Goal: Task Accomplishment & Management: Manage account settings

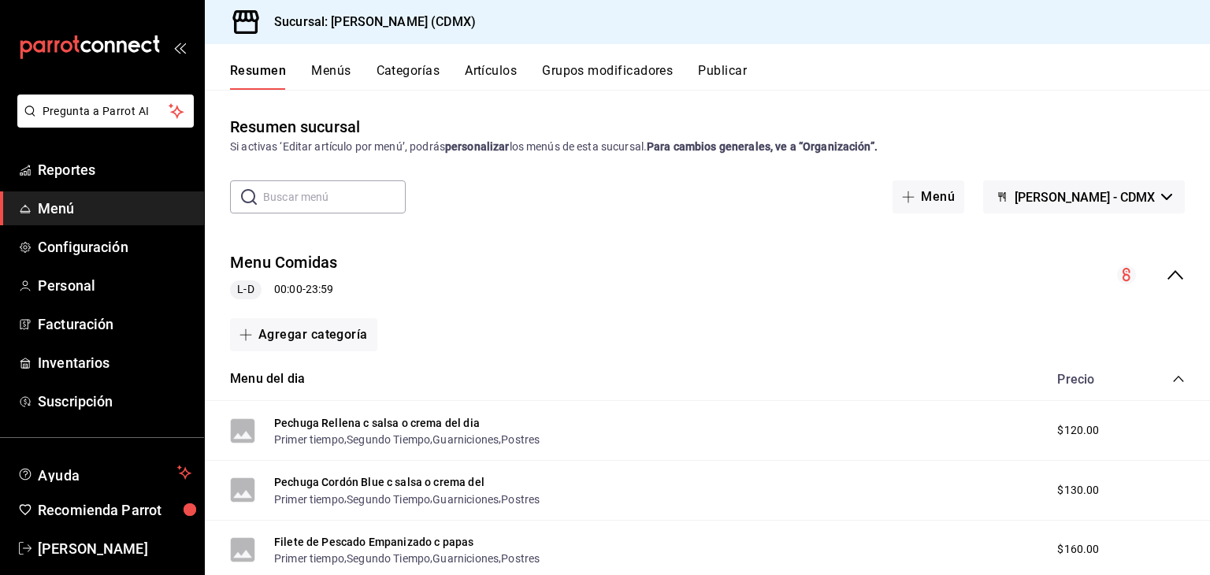
click at [485, 73] on button "Artículos" at bounding box center [491, 76] width 52 height 27
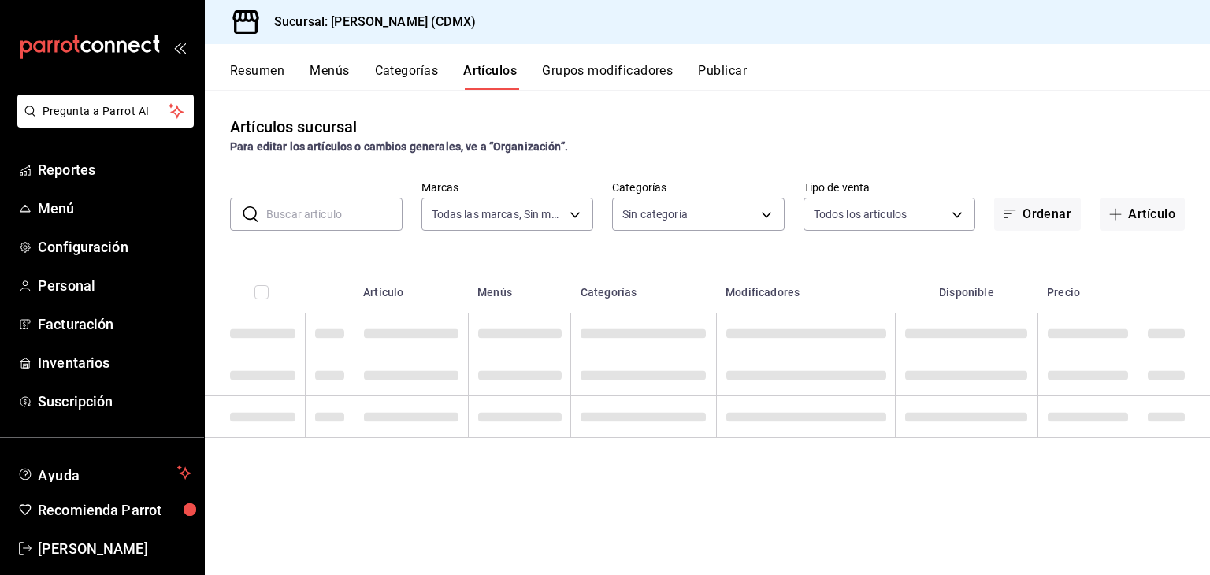
type input "e8959217-8293-4aa1-bca7-f4bcfdcf473f"
type input "1e02d810-cdf2-4ec1-83a5-53e2a682a2fa,5422f907-60b5-4d72-a128-ca21ee141599,c04e8…"
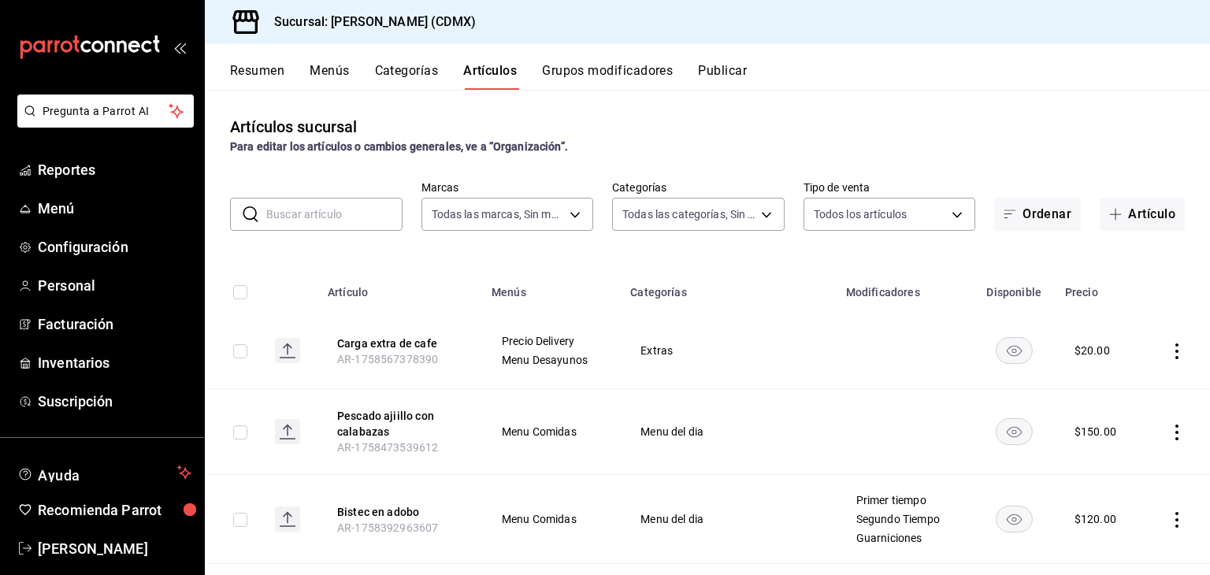
click at [348, 221] on input "text" at bounding box center [334, 215] width 136 height 32
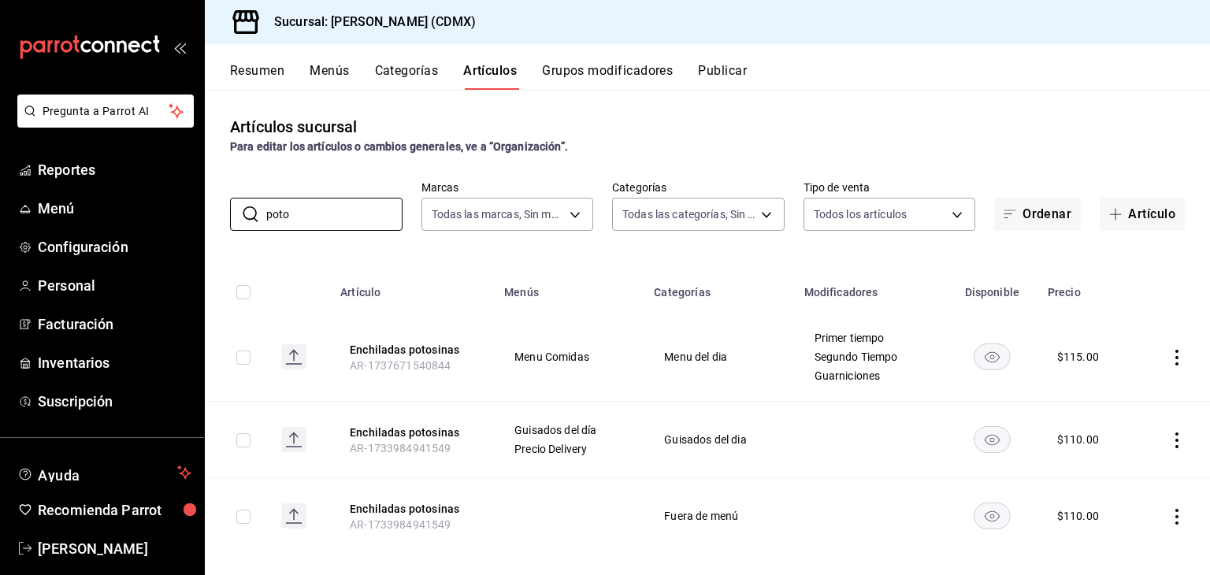
type input "poto"
click at [1169, 362] on icon "actions" at bounding box center [1177, 358] width 16 height 16
click at [1125, 400] on span "Editar" at bounding box center [1118, 394] width 41 height 17
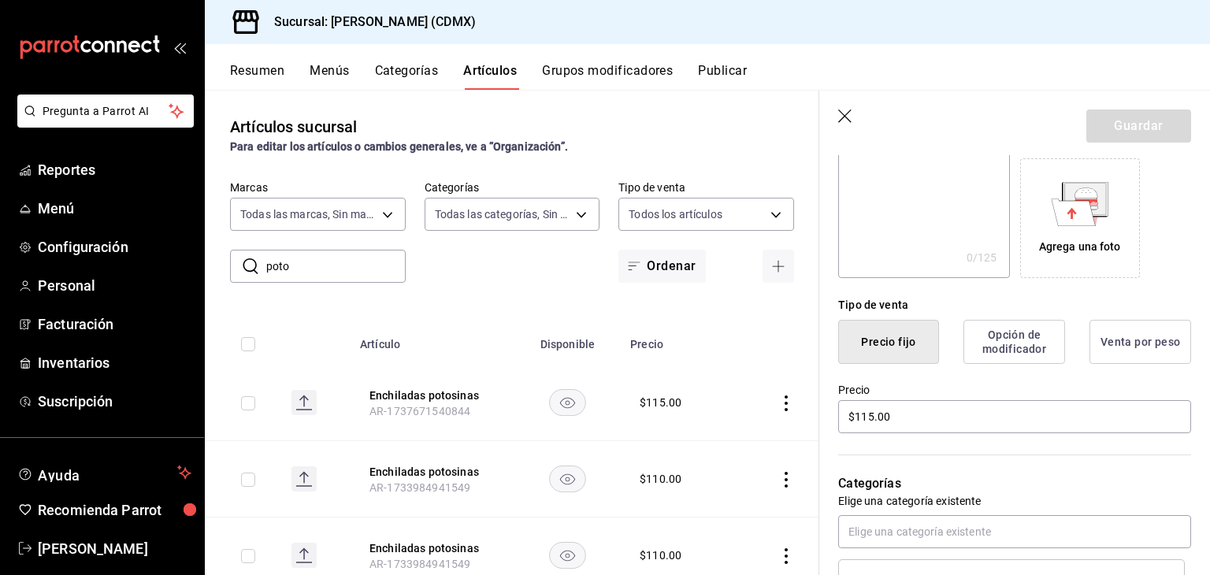
scroll to position [249, 0]
click at [920, 412] on input "$115.00" at bounding box center [1014, 416] width 353 height 33
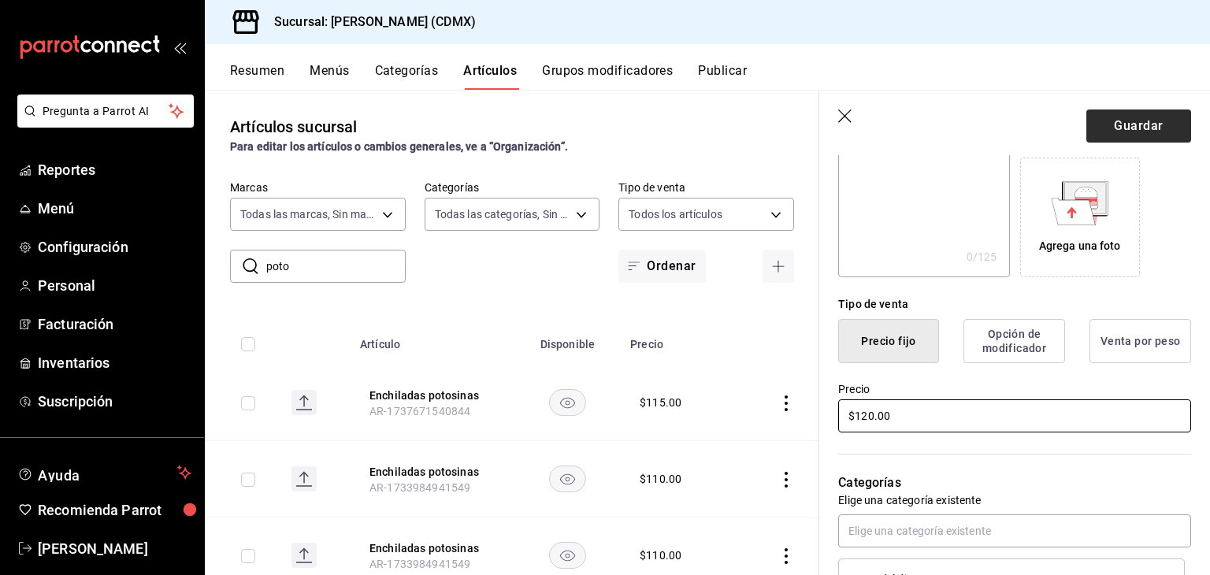
type input "$120.00"
click at [1103, 139] on button "Guardar" at bounding box center [1139, 126] width 105 height 33
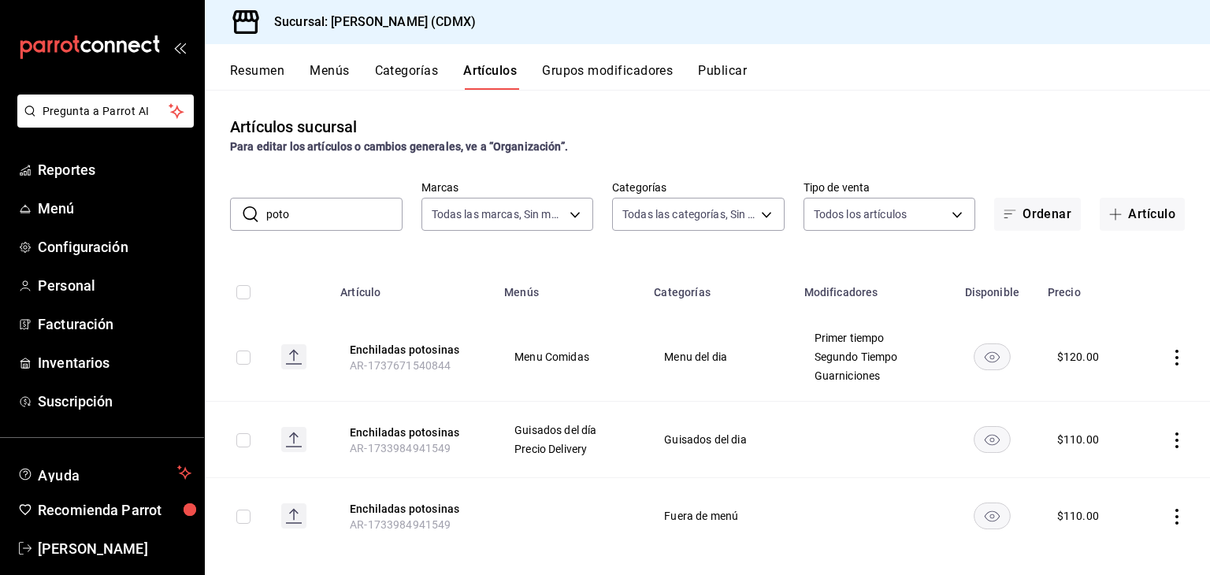
click at [329, 210] on input "poto" at bounding box center [334, 215] width 136 height 32
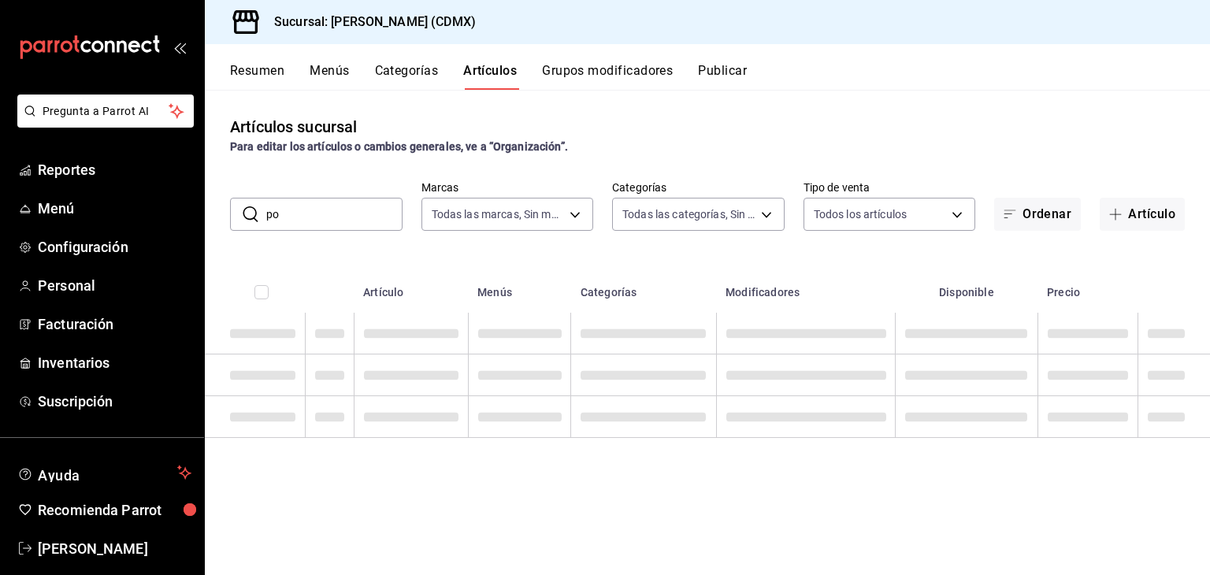
type input "p"
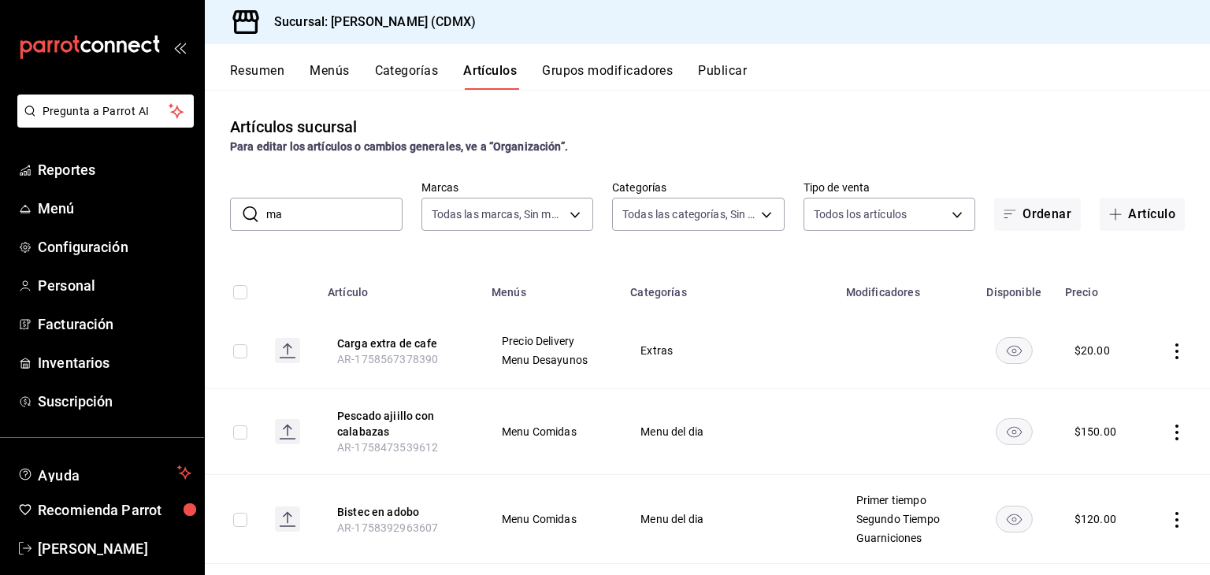
type input "m"
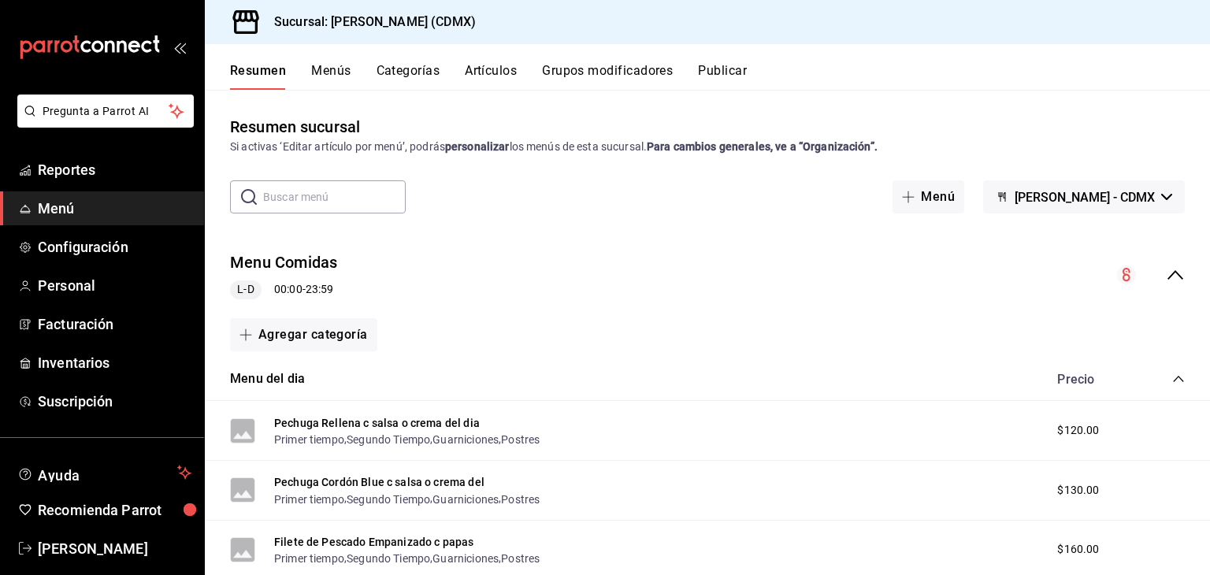
click at [311, 198] on input "text" at bounding box center [334, 197] width 143 height 32
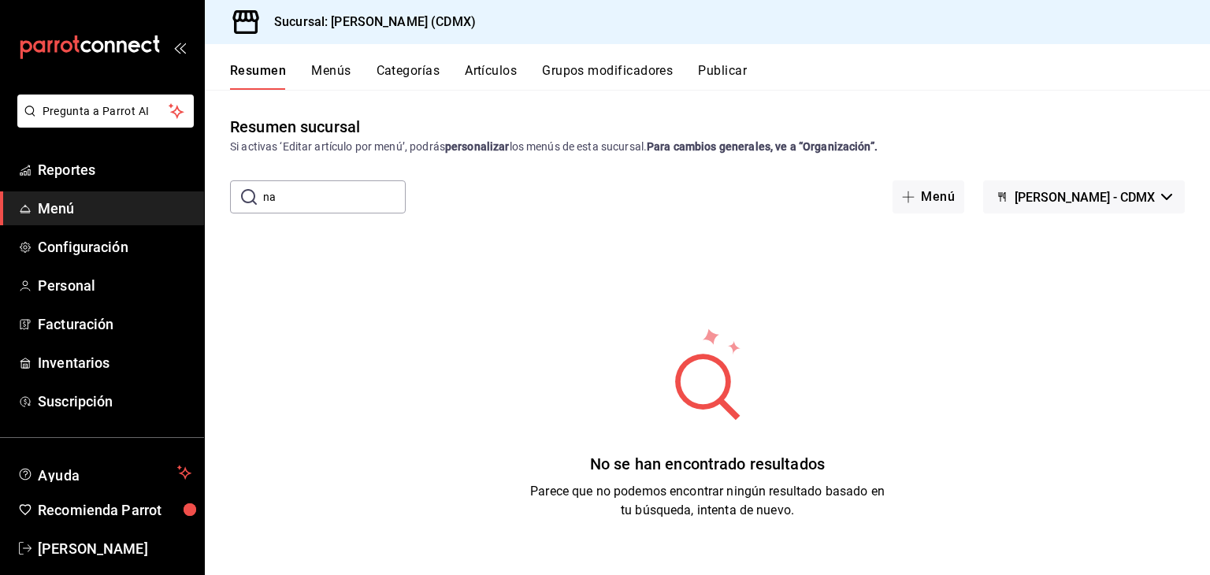
type input "n"
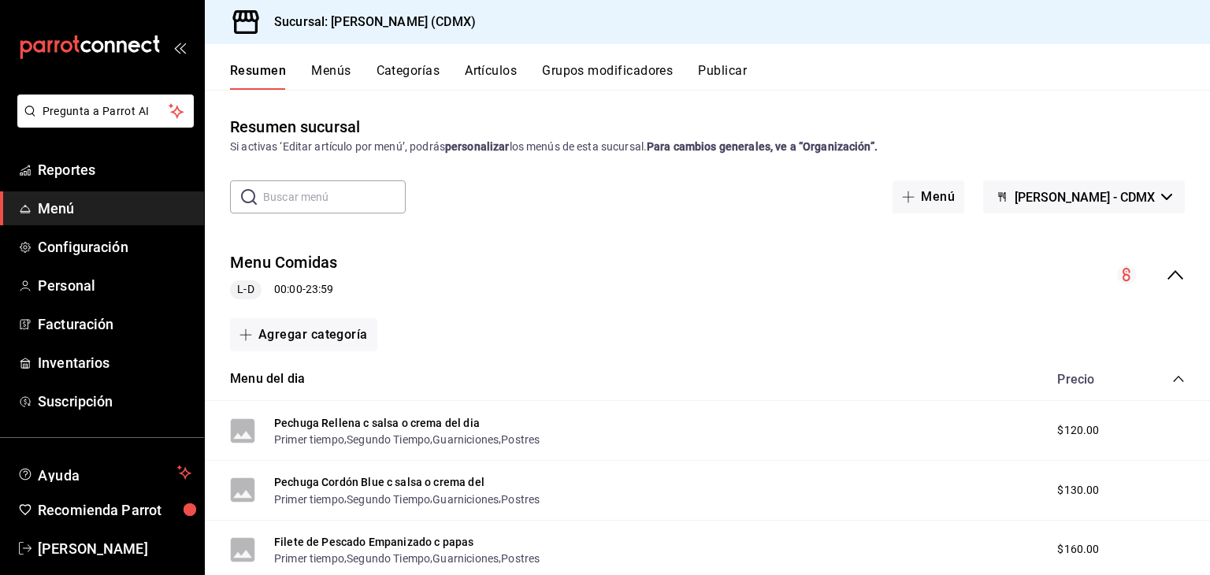
click at [488, 70] on button "Artículos" at bounding box center [491, 76] width 52 height 27
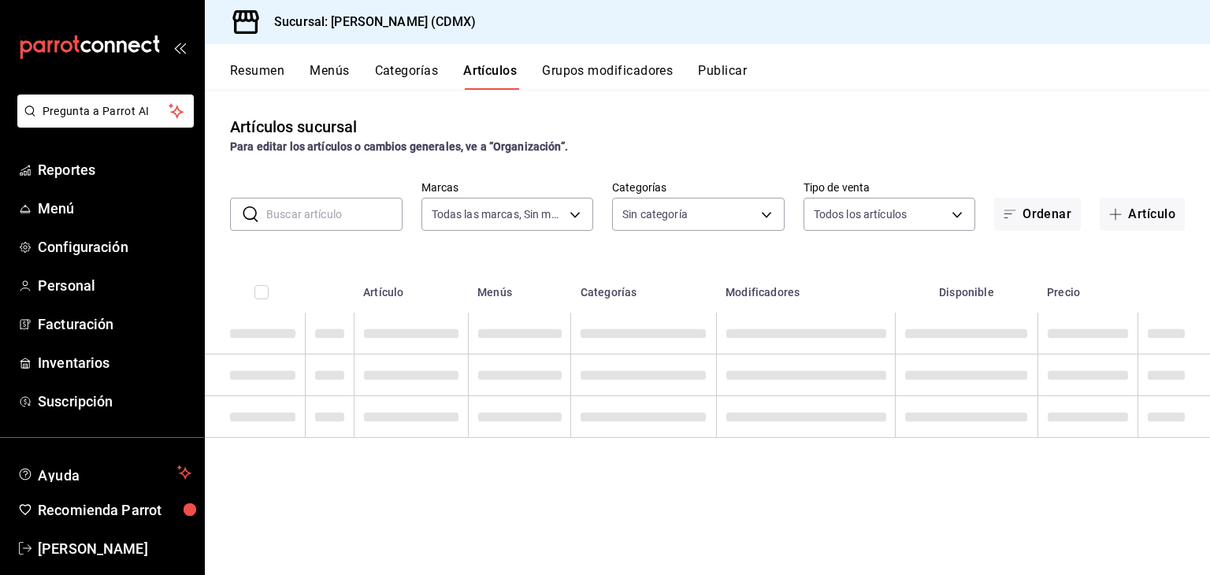
type input "e8959217-8293-4aa1-bca7-f4bcfdcf473f"
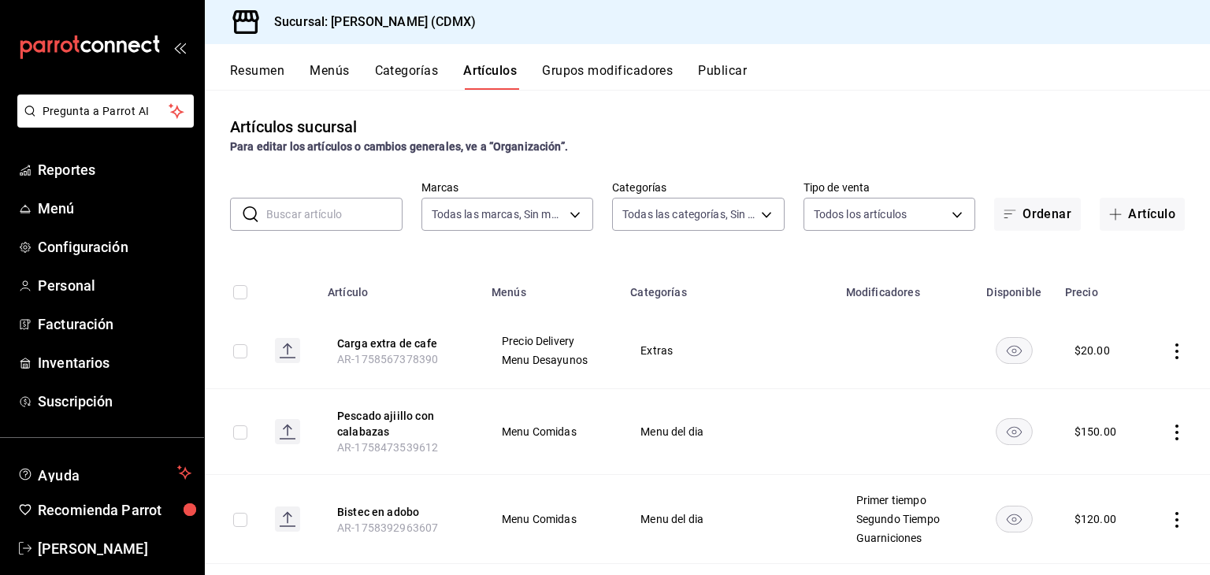
type input "1e02d810-cdf2-4ec1-83a5-53e2a682a2fa,5422f907-60b5-4d72-a128-ca21ee141599,c04e8…"
click at [341, 211] on input "text" at bounding box center [334, 215] width 136 height 32
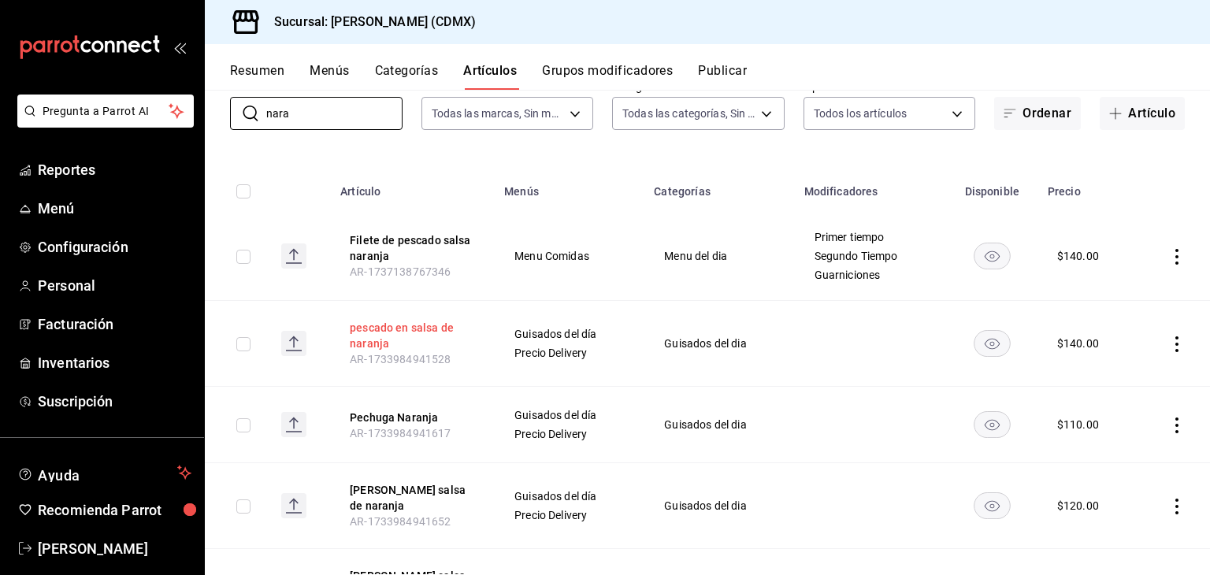
scroll to position [102, 0]
type input "nara"
click at [1176, 348] on icon "actions" at bounding box center [1177, 343] width 3 height 16
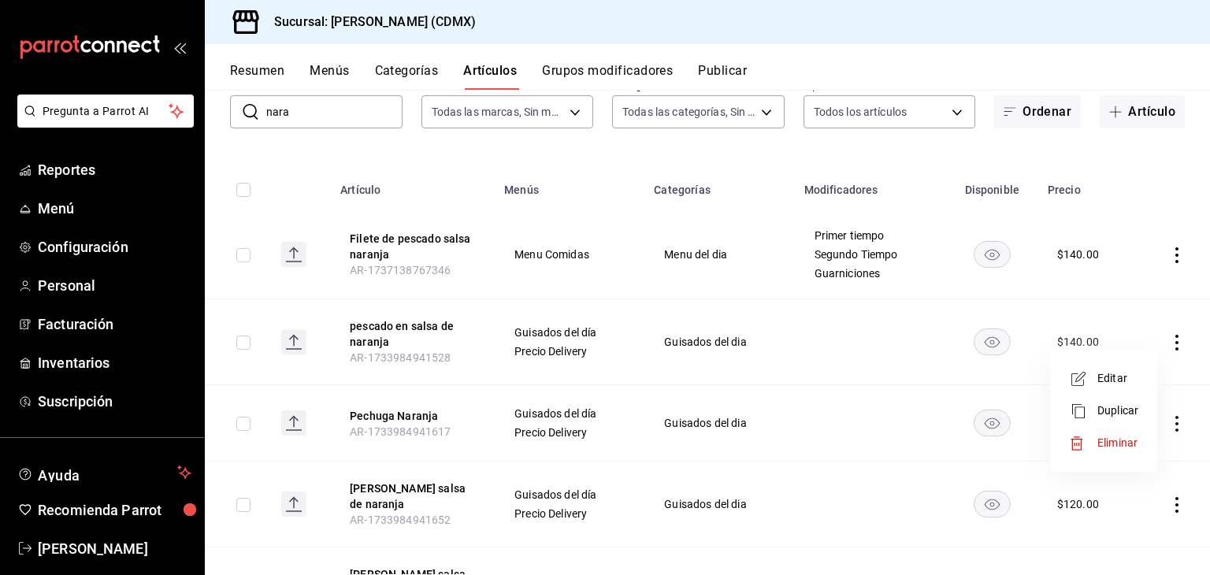
click at [1116, 437] on span "Eliminar" at bounding box center [1118, 443] width 40 height 13
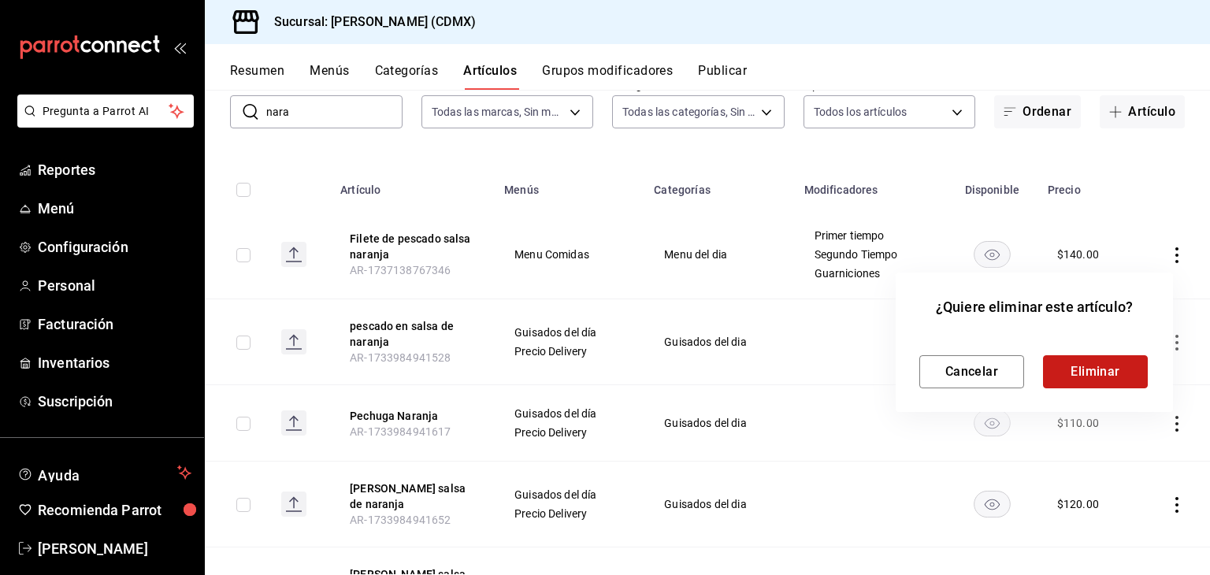
click at [1087, 357] on button "Eliminar" at bounding box center [1095, 371] width 105 height 33
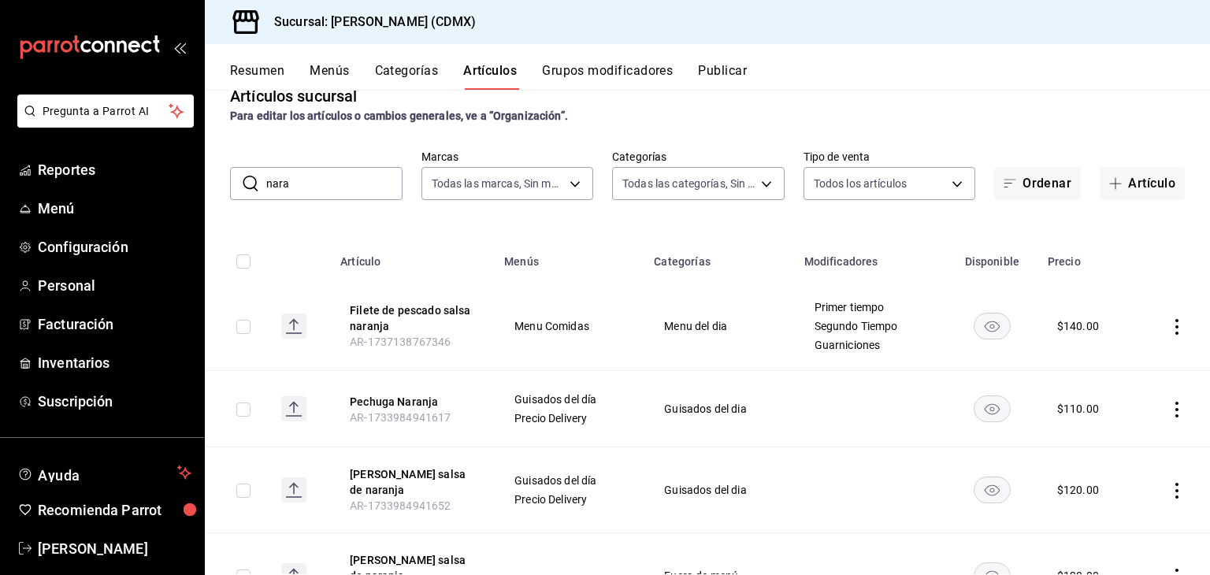
scroll to position [24, 0]
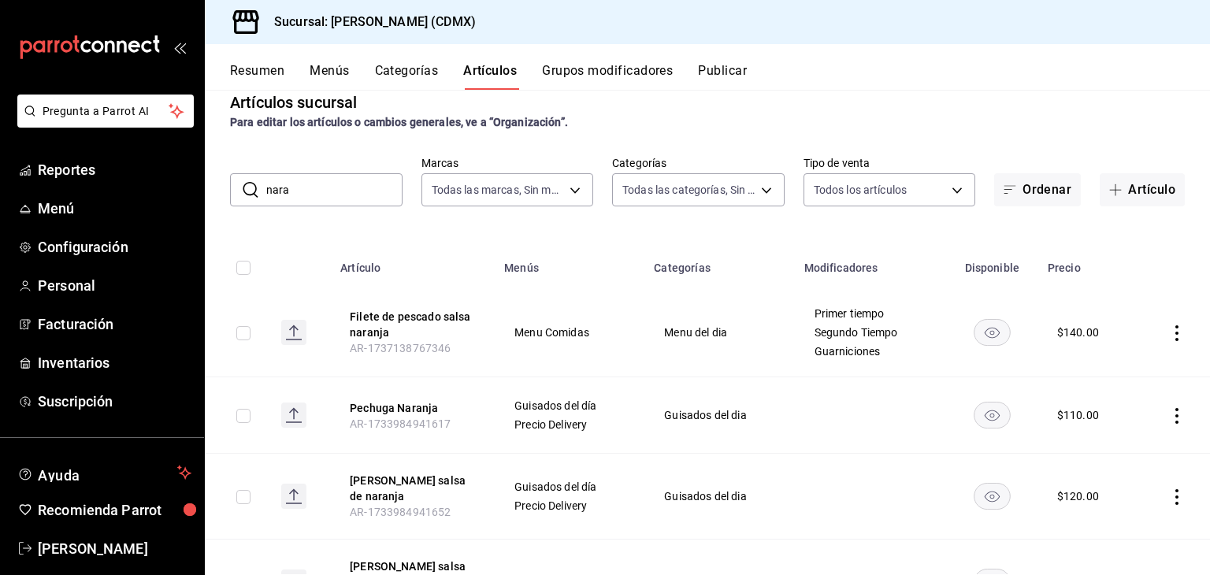
click at [1169, 335] on icon "actions" at bounding box center [1177, 333] width 16 height 16
click at [1129, 374] on span "Editar" at bounding box center [1118, 370] width 41 height 17
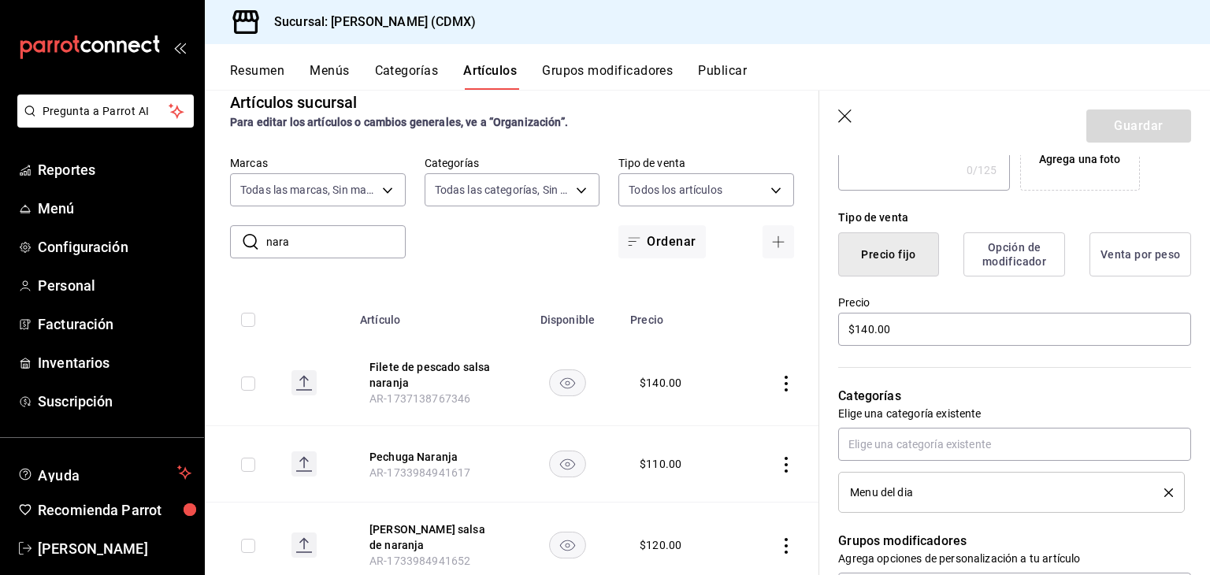
scroll to position [339, 0]
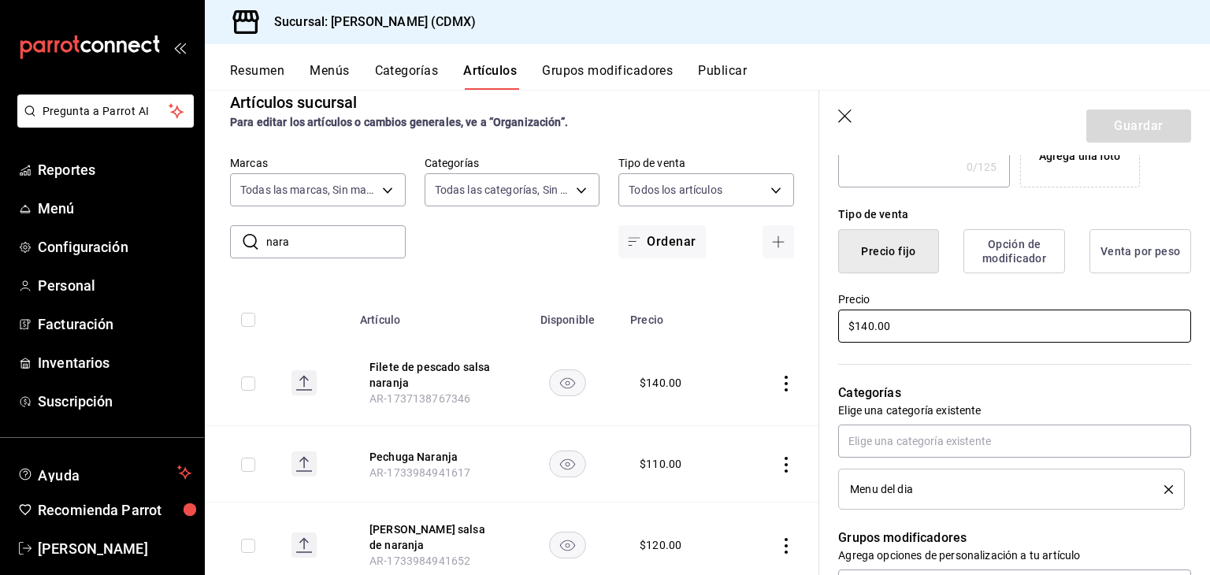
click at [892, 326] on input "$140.00" at bounding box center [1014, 326] width 353 height 33
type input "$145.00"
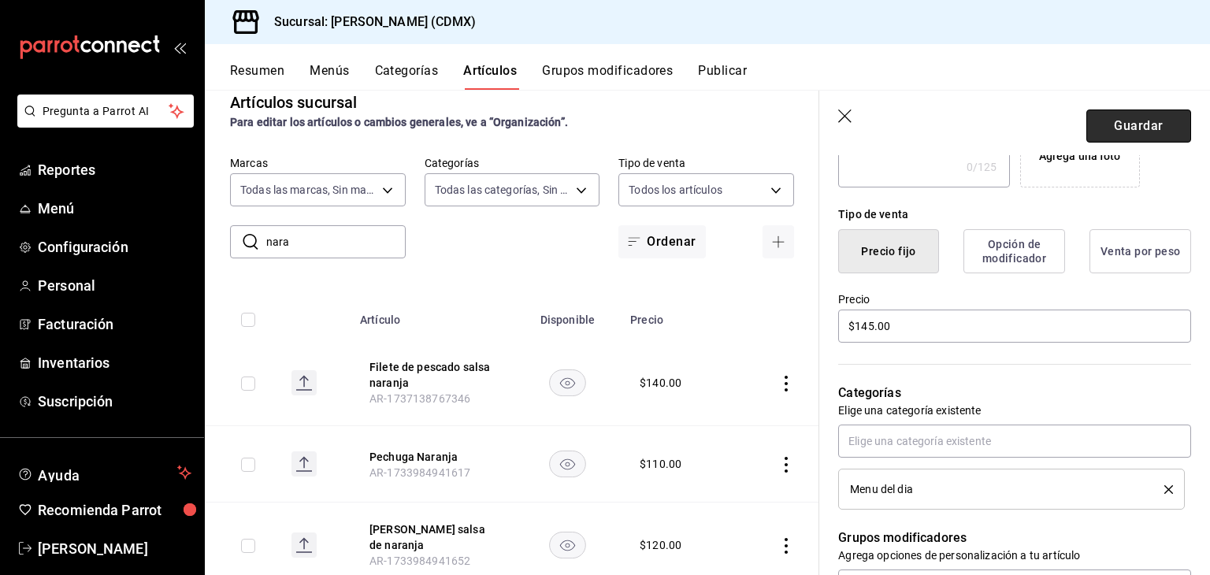
click at [1101, 127] on button "Guardar" at bounding box center [1139, 126] width 105 height 33
